Goal: Navigation & Orientation: Go to known website

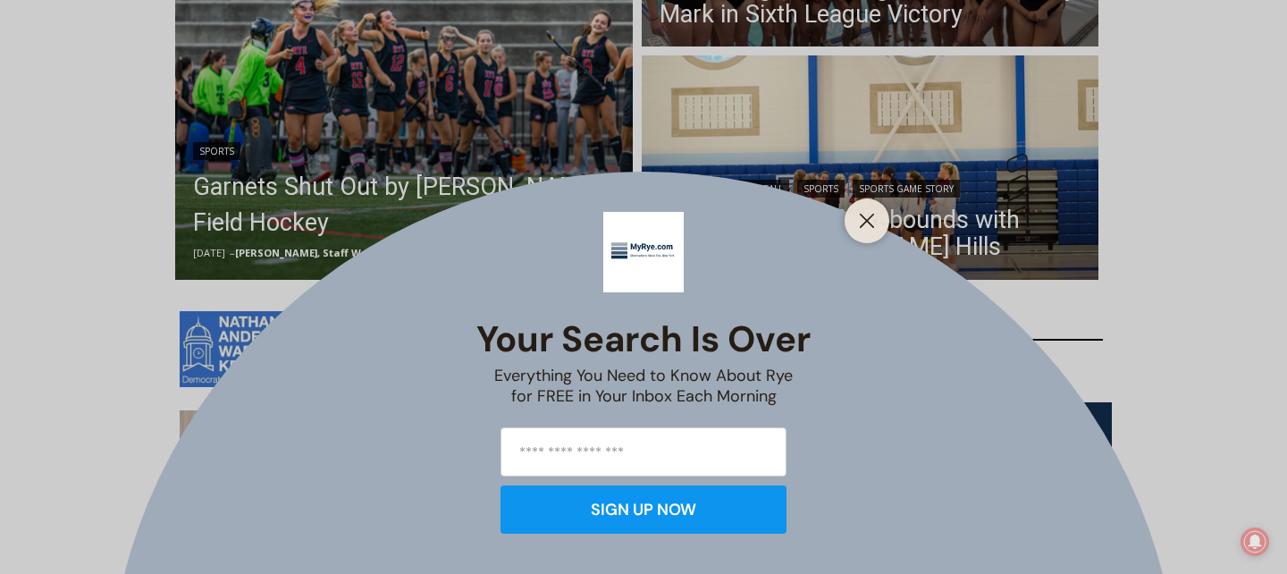
scroll to position [731, 0]
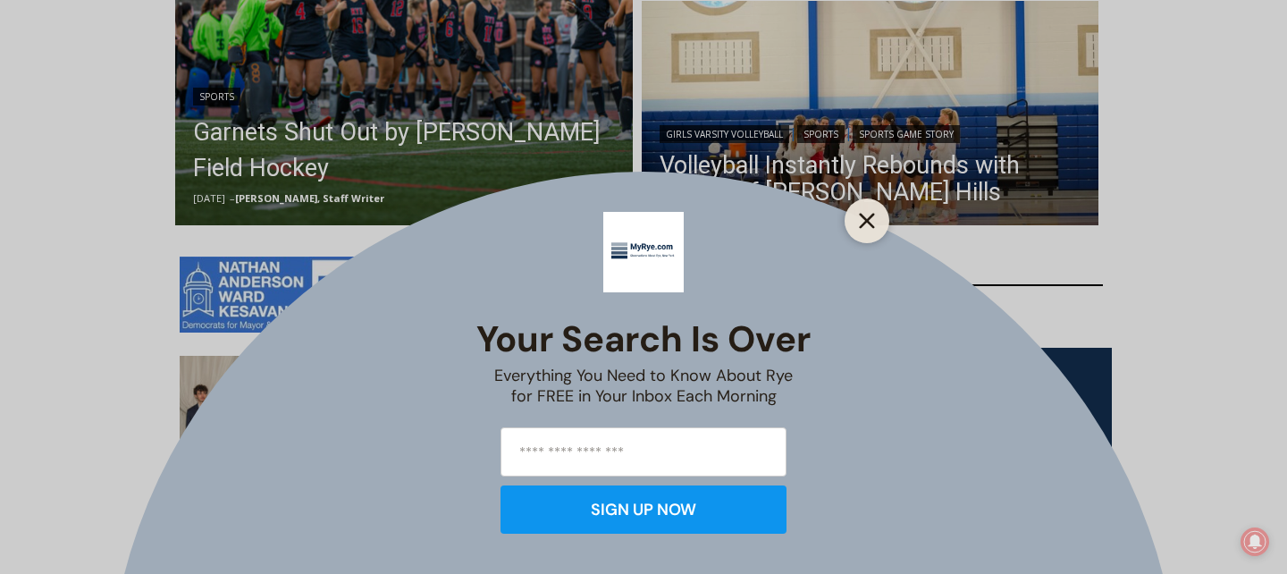
click at [871, 219] on icon "Close" at bounding box center [867, 221] width 16 height 16
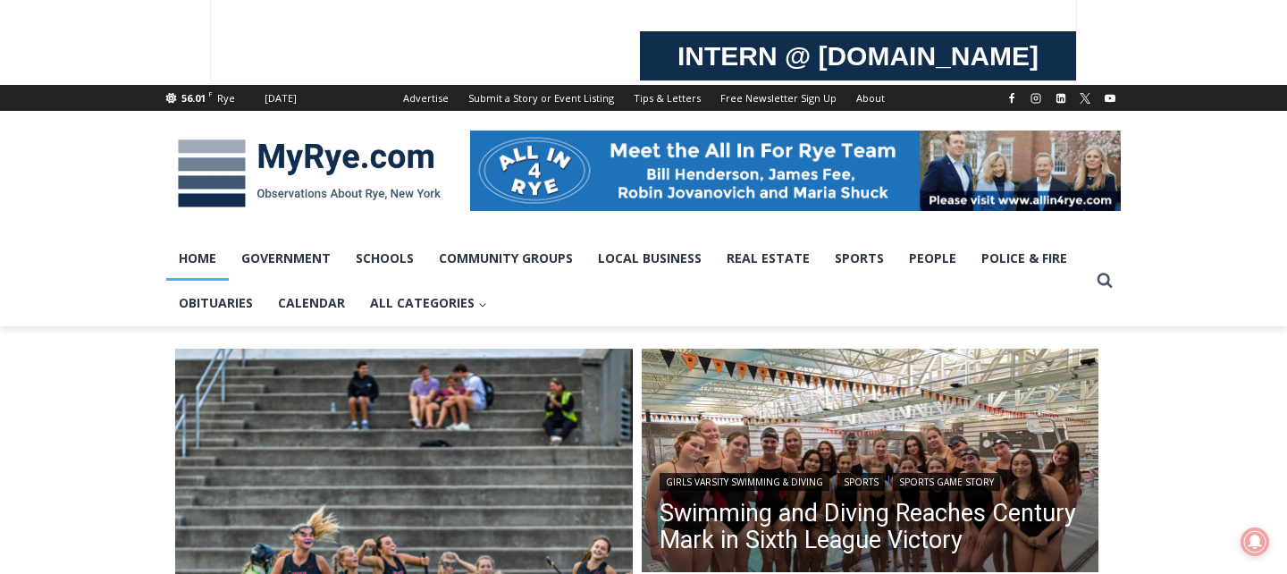
scroll to position [0, 0]
